Goal: Information Seeking & Learning: Check status

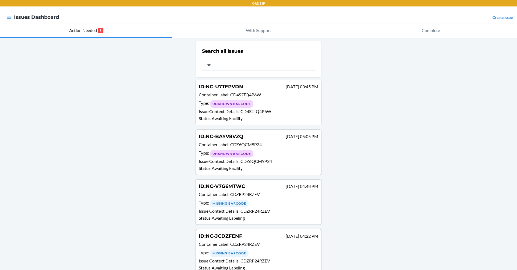
click at [273, 67] on input "nc-" at bounding box center [258, 64] width 113 height 13
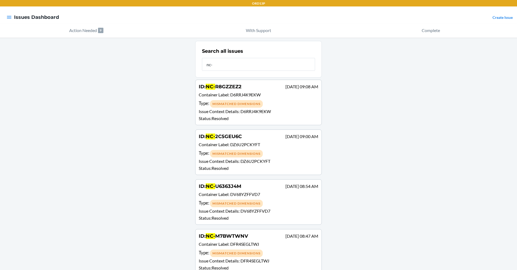
click at [273, 67] on input "nc-" at bounding box center [258, 64] width 113 height 13
click at [275, 61] on input "nc-" at bounding box center [258, 64] width 113 height 13
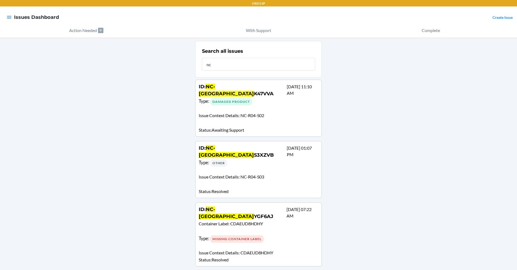
type input "n"
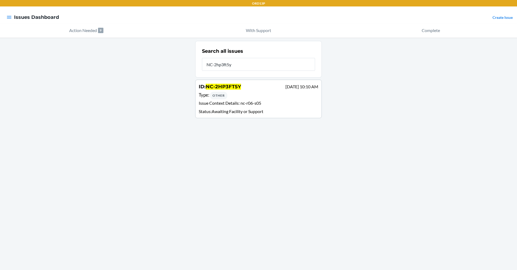
type input "NC-2hp3ft5y"
click at [242, 93] on div "Type : Other" at bounding box center [258, 95] width 119 height 8
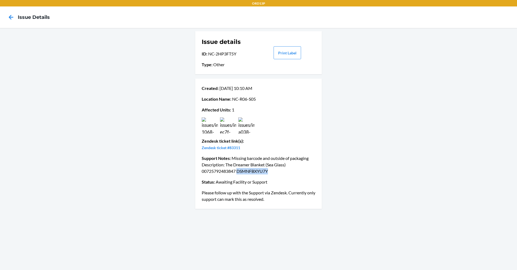
drag, startPoint x: 238, startPoint y: 173, endPoint x: 269, endPoint y: 172, distance: 31.5
click at [269, 172] on p "Support Notes : Missing barcode and outside of packaging Description: The Dream…" at bounding box center [259, 164] width 114 height 19
copy p "DSMNFBXYU7Y"
click at [10, 15] on icon at bounding box center [10, 17] width 9 height 9
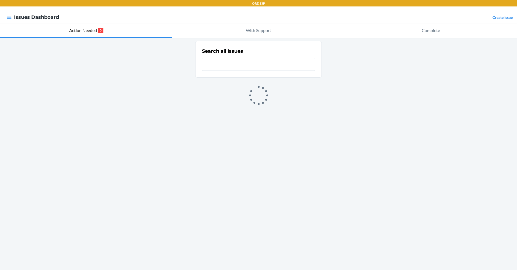
click at [221, 62] on input "text" at bounding box center [258, 64] width 113 height 13
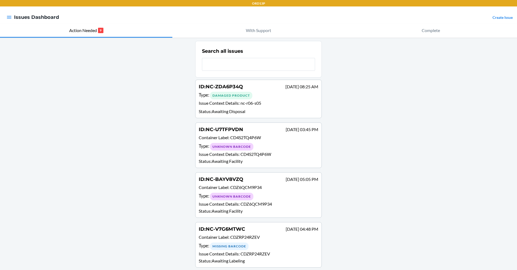
type input "b"
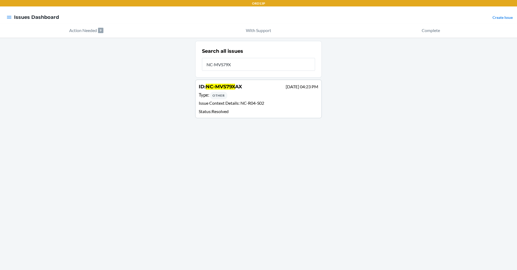
type input "NC-MVS79X"
click at [284, 115] on link "ID : NC-MVS79X AX Sep 13 04:23 PM Type : Other Issue Context Details : NC-R04-S…" at bounding box center [258, 99] width 126 height 38
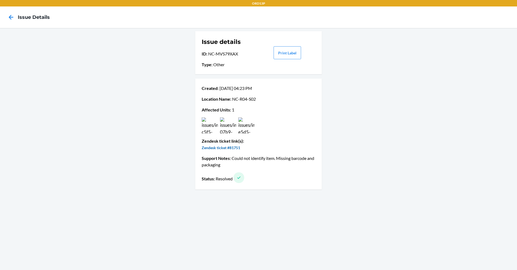
click at [231, 147] on link "Zendesk ticket #81751" at bounding box center [221, 147] width 38 height 5
click at [13, 14] on icon at bounding box center [10, 17] width 9 height 9
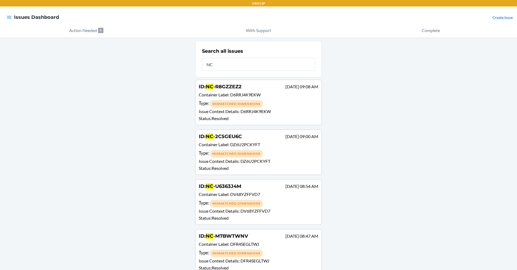
type input "NC"
